Goal: Information Seeking & Learning: Learn about a topic

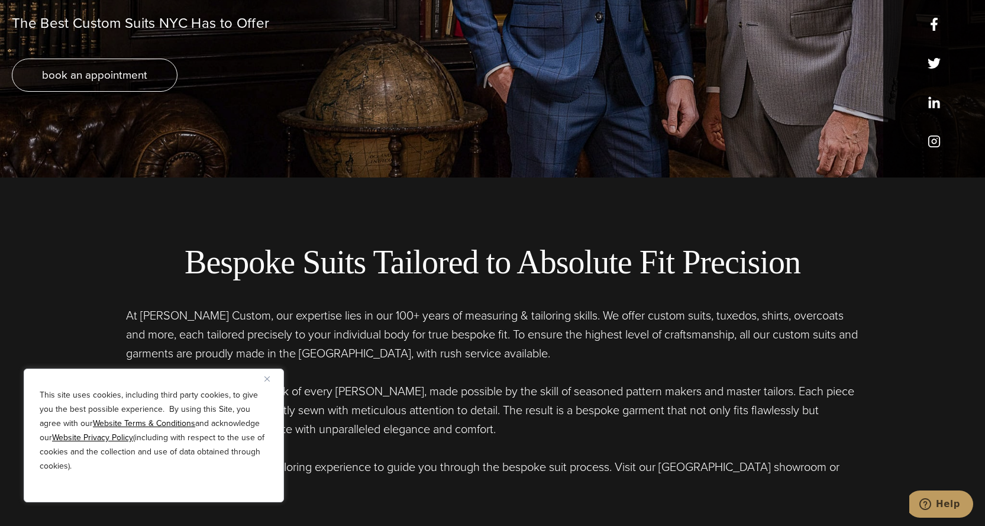
scroll to position [414, 0]
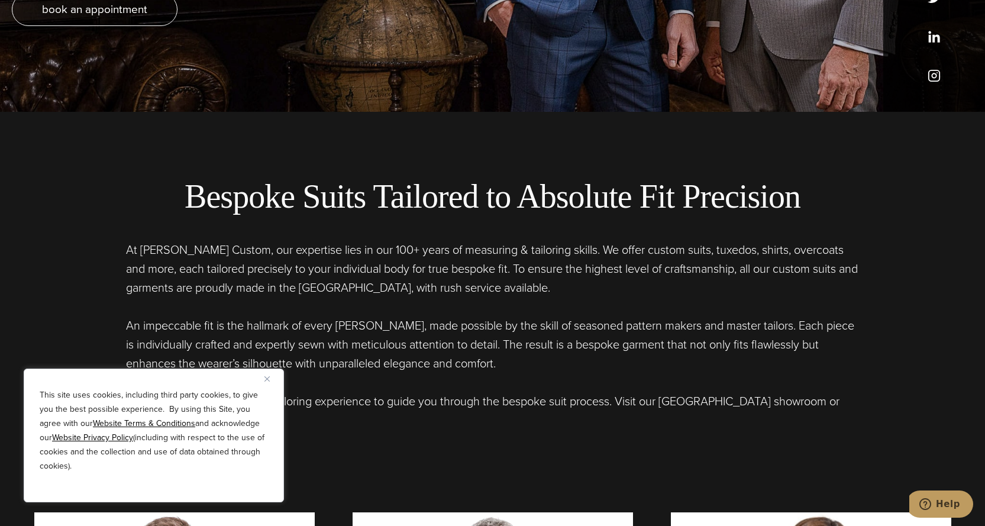
click at [270, 379] on button "Close" at bounding box center [271, 378] width 14 height 14
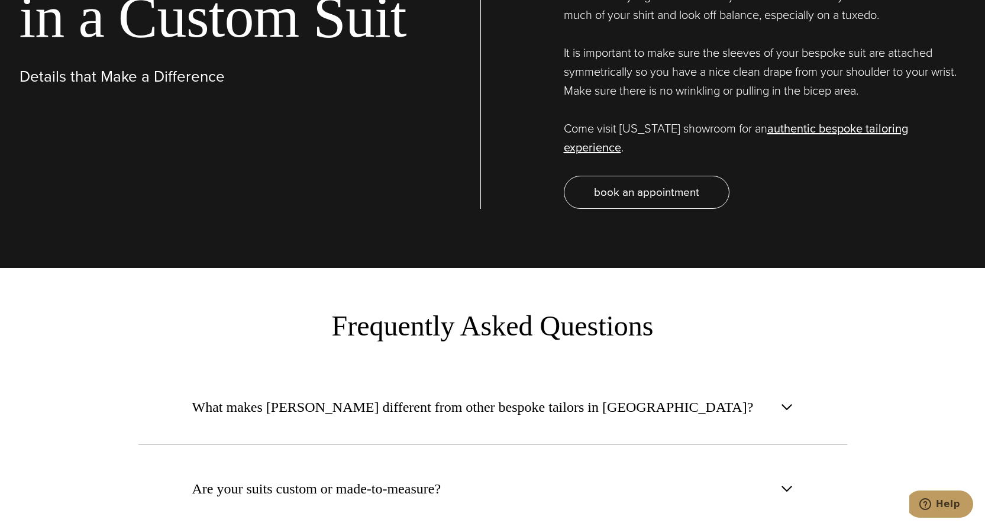
scroll to position [4259, 0]
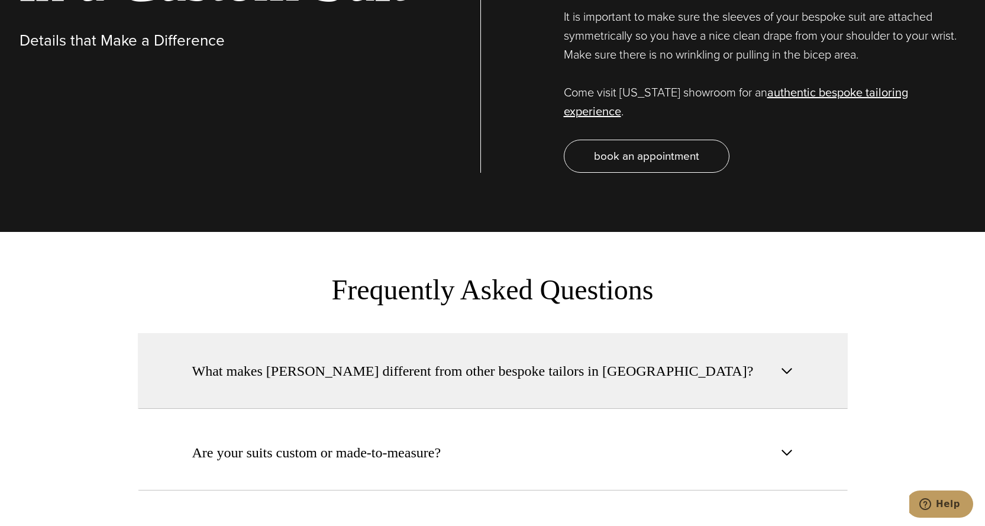
click at [787, 364] on span "button" at bounding box center [787, 371] width 14 height 14
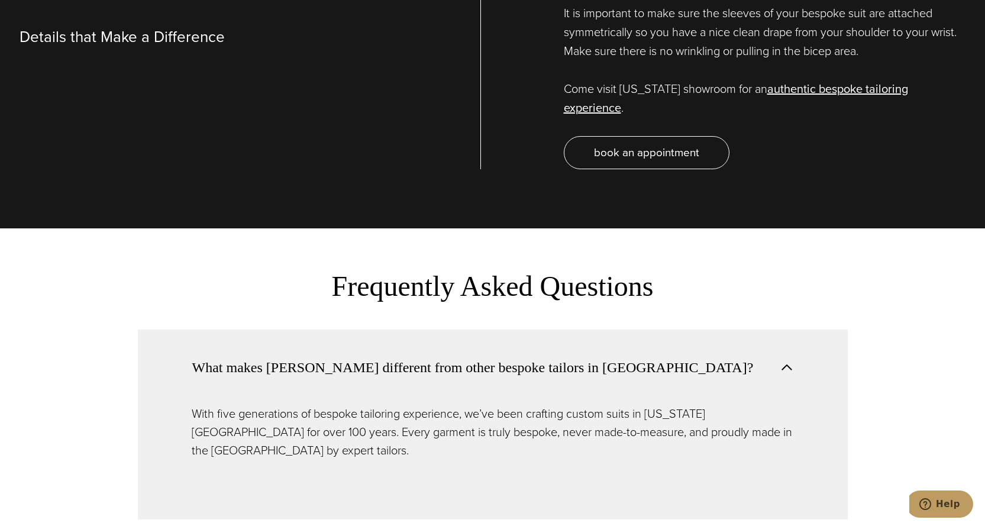
scroll to position [4436, 0]
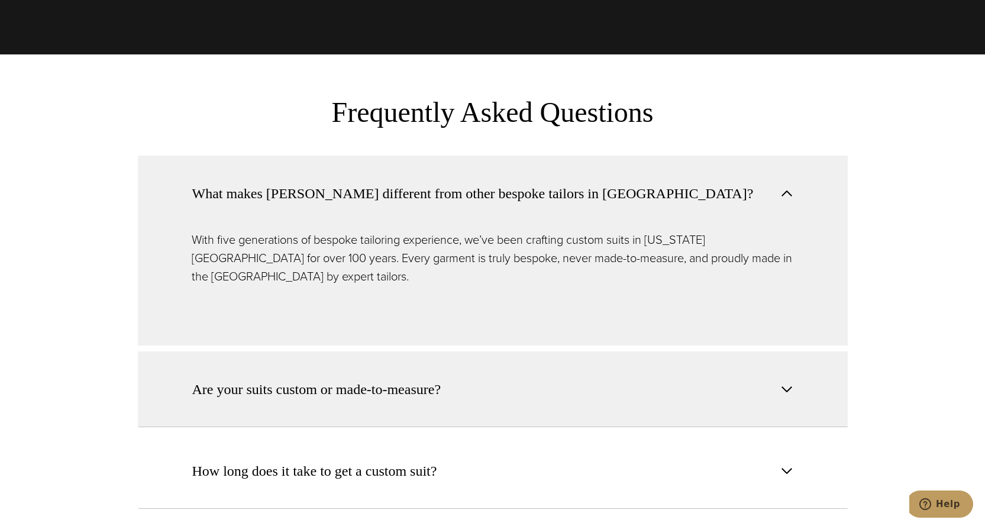
click at [788, 382] on span "button" at bounding box center [787, 389] width 14 height 14
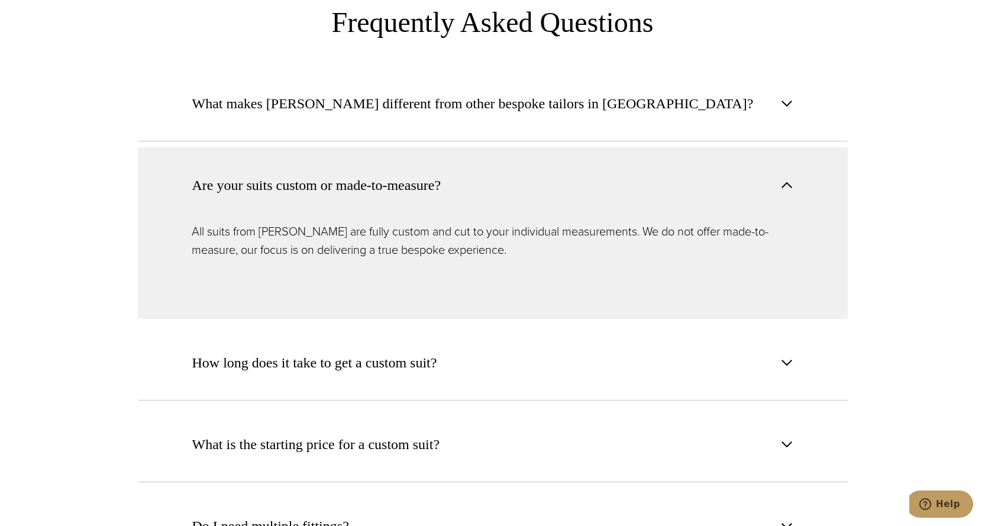
scroll to position [4555, 0]
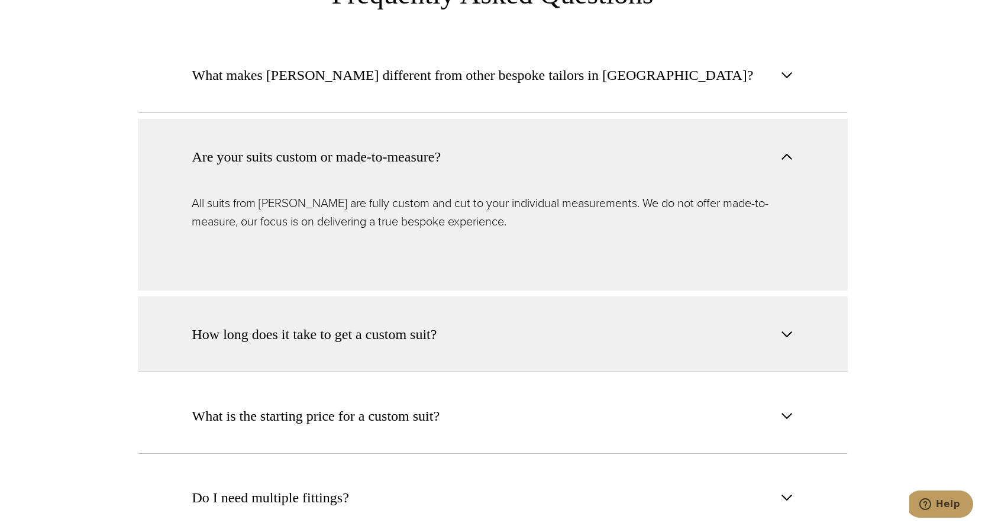
click at [783, 327] on span "button" at bounding box center [787, 334] width 14 height 14
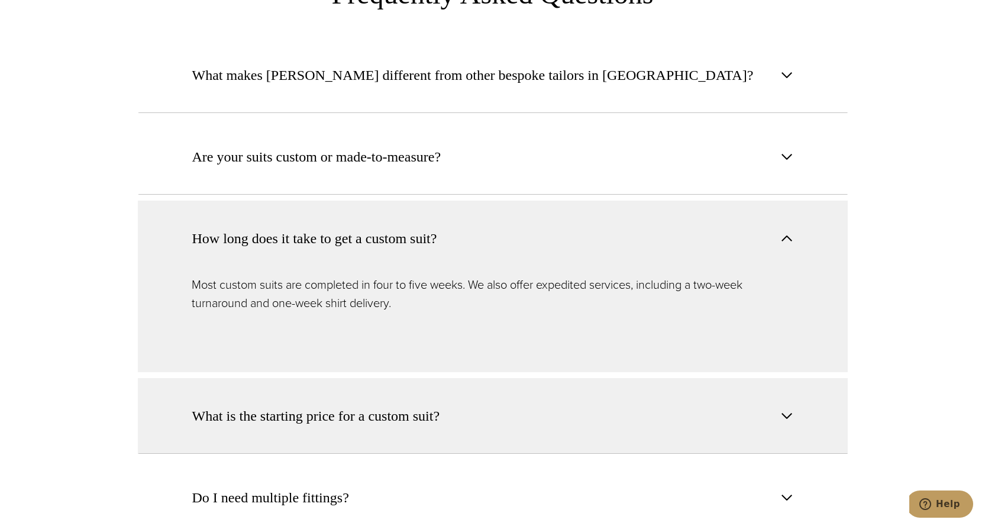
click at [786, 409] on span "button" at bounding box center [787, 416] width 14 height 14
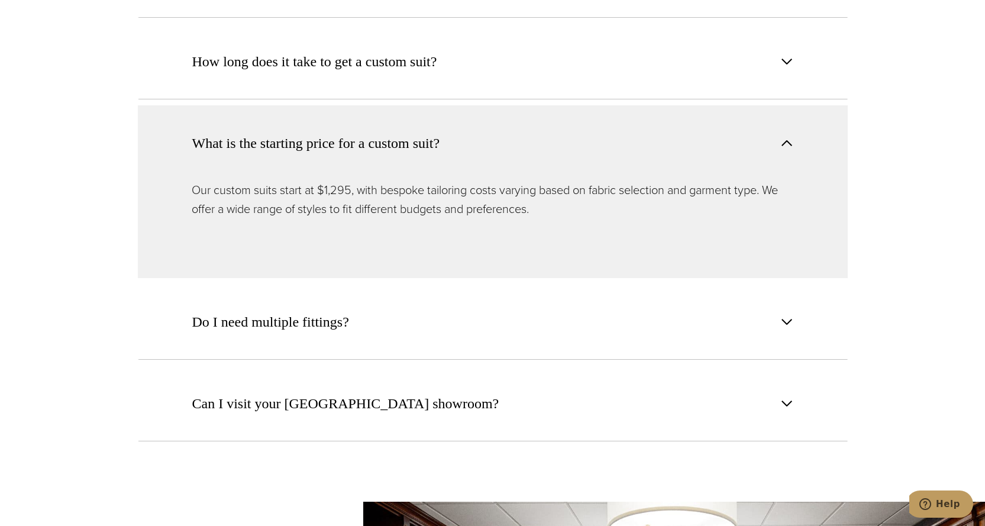
scroll to position [4732, 0]
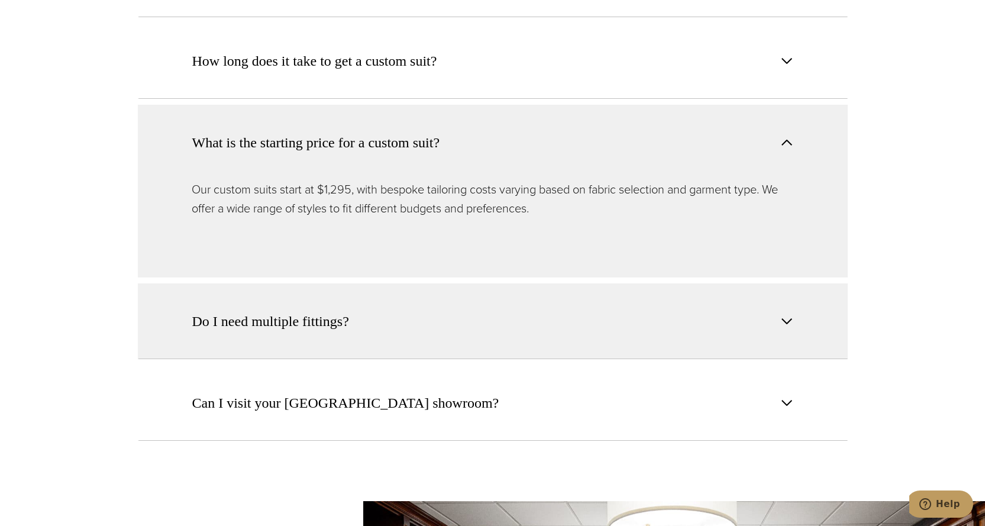
click at [787, 314] on span "button" at bounding box center [787, 321] width 14 height 14
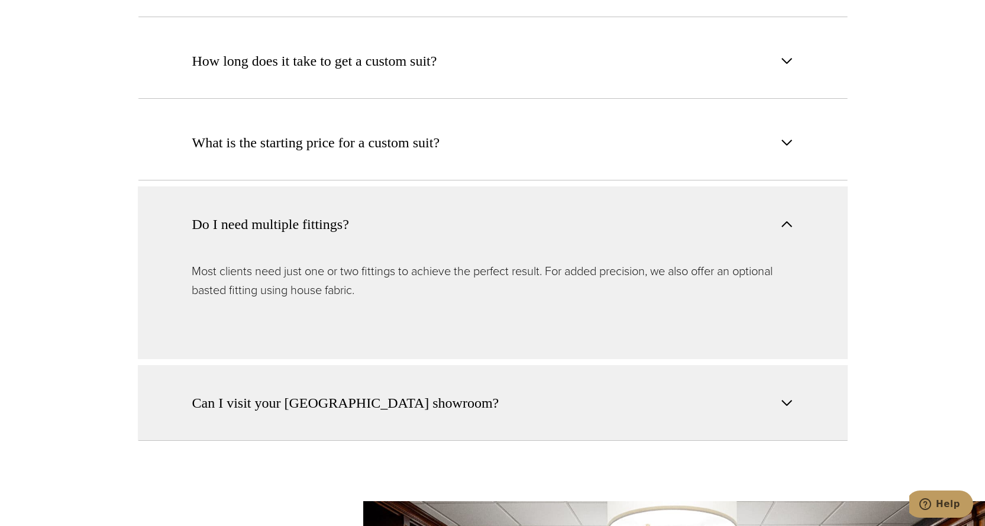
click at [786, 396] on span "button" at bounding box center [787, 403] width 14 height 14
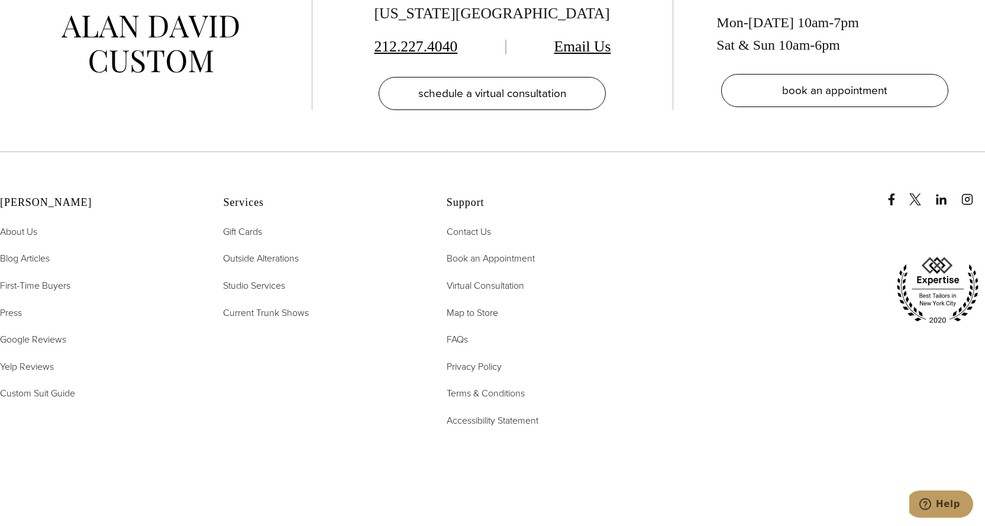
scroll to position [6152, 0]
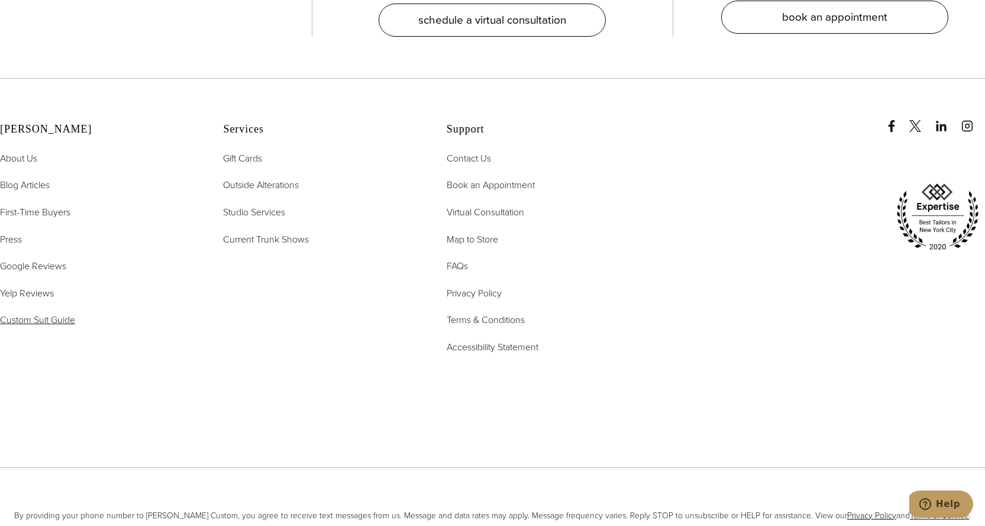
click at [51, 313] on span "Custom Suit Guide" at bounding box center [37, 320] width 75 height 14
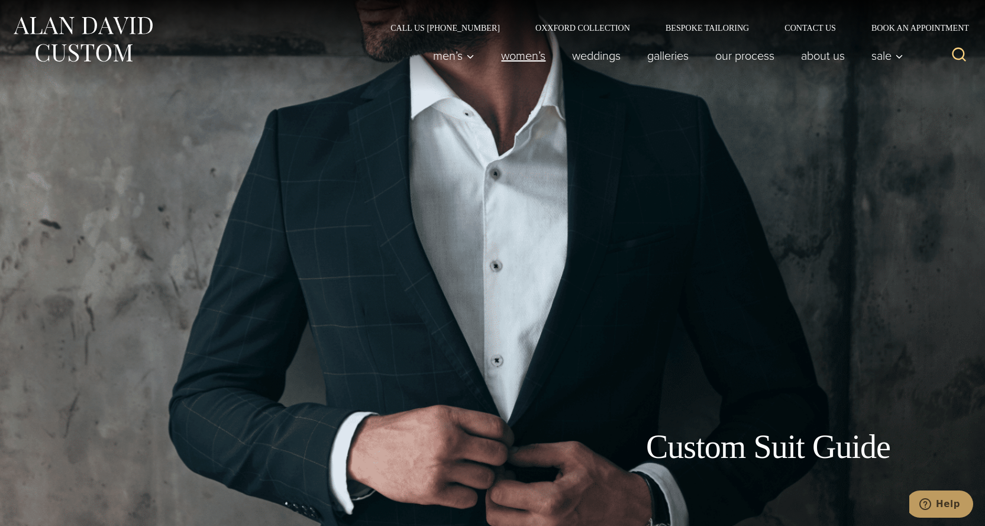
click at [523, 55] on link "Women’s" at bounding box center [523, 56] width 71 height 24
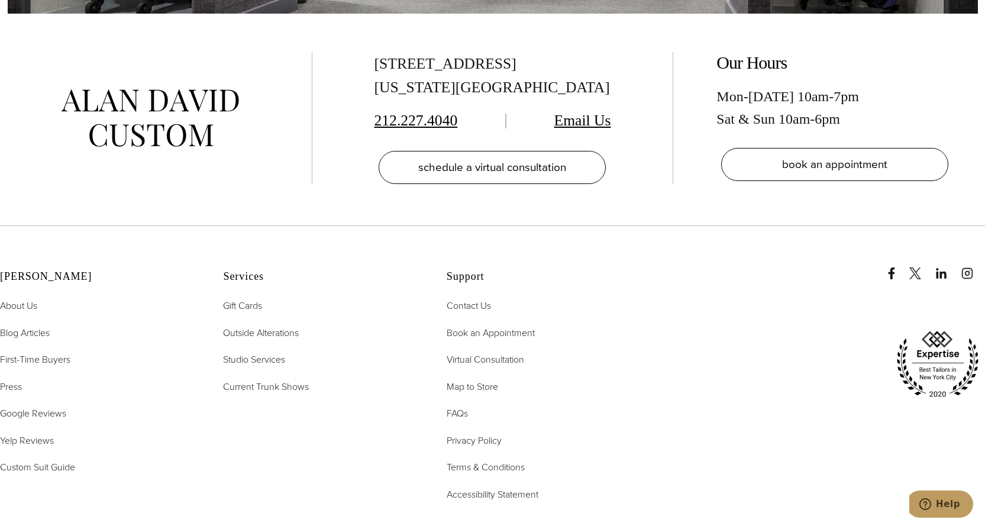
scroll to position [7453, 0]
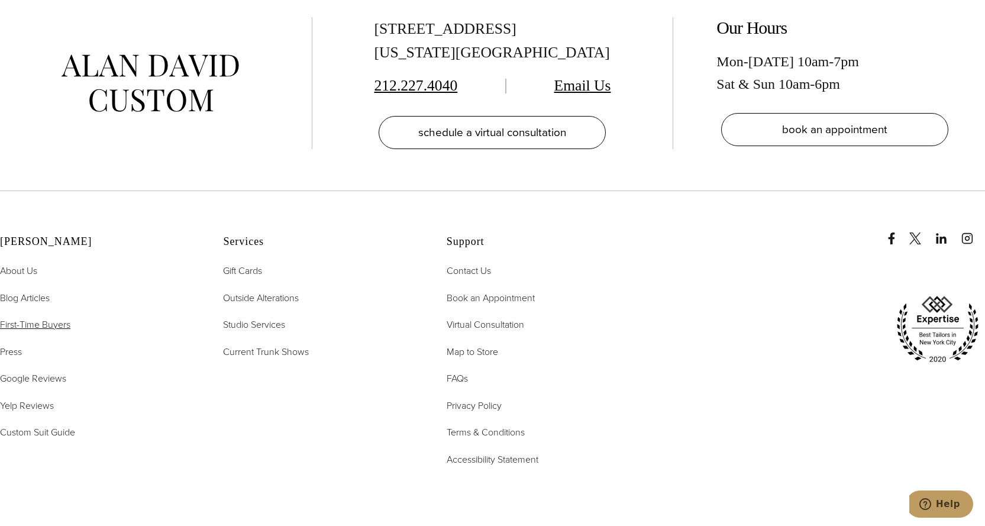
click at [62, 318] on span "First-Time Buyers" at bounding box center [35, 325] width 70 height 14
